Goal: Find specific page/section

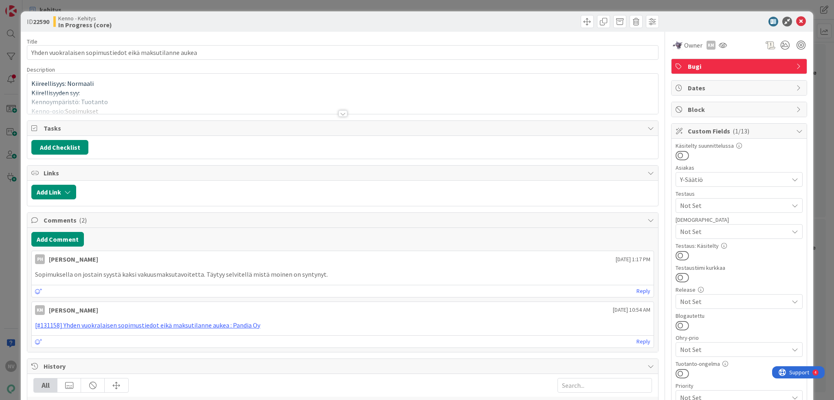
click at [341, 114] on div at bounding box center [342, 113] width 9 height 7
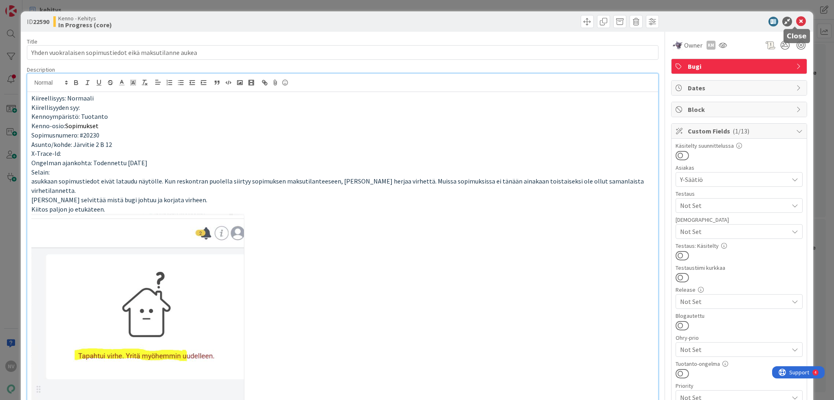
click at [799, 22] on icon at bounding box center [801, 22] width 10 height 10
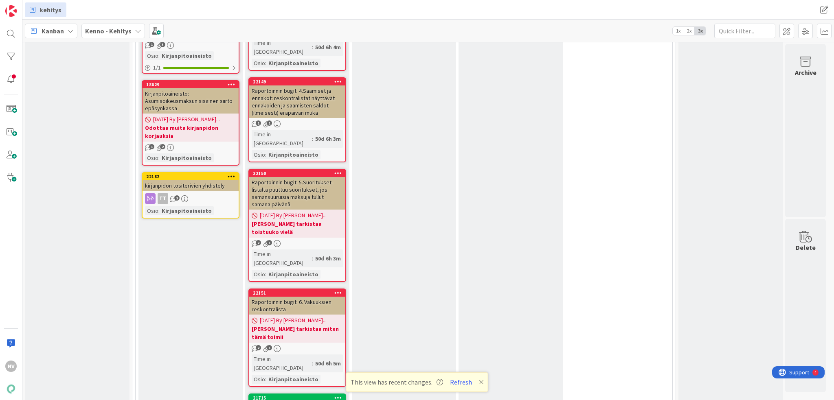
scroll to position [3014, 0]
